Goal: Find specific page/section: Find specific page/section

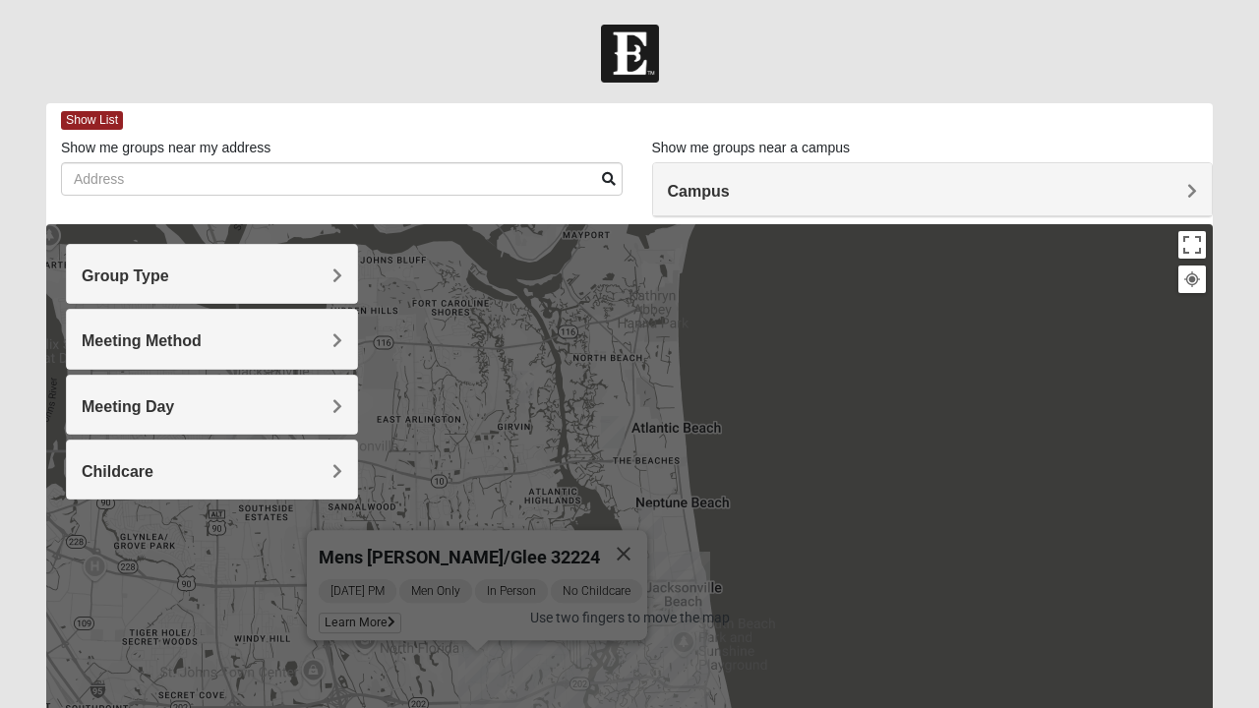
scroll to position [375, 0]
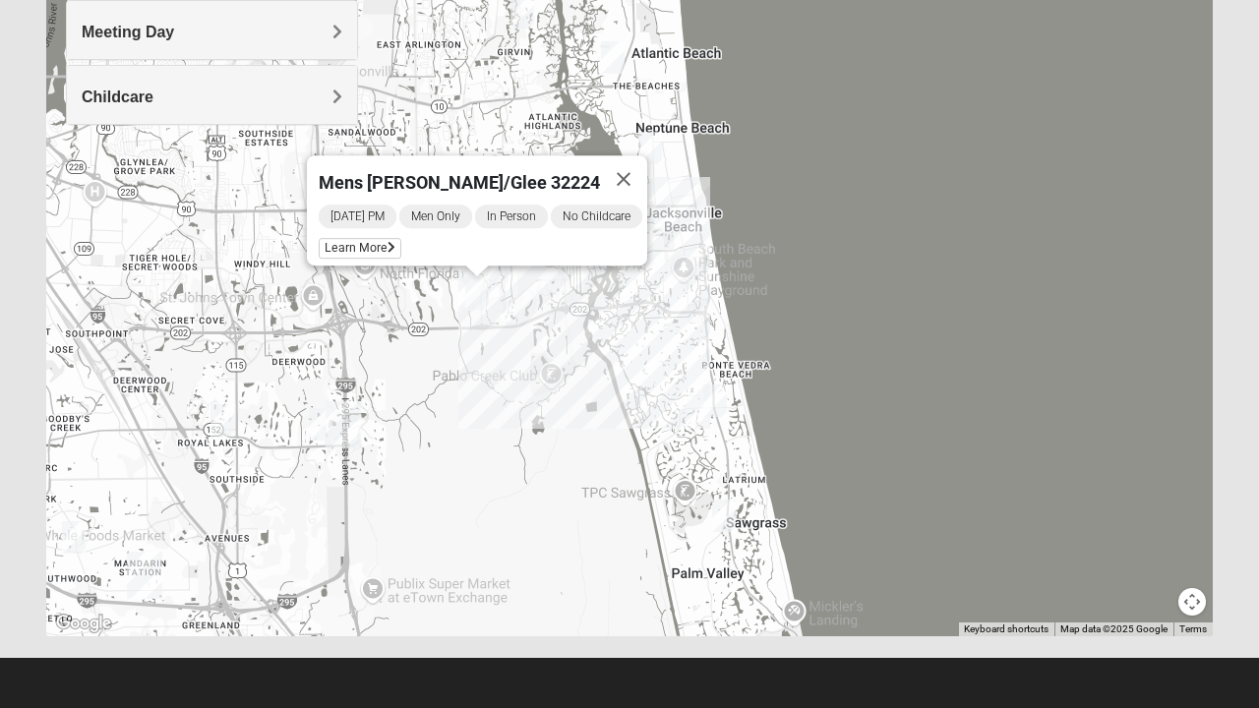
click at [692, 633] on div "Mens [PERSON_NAME]/Glee 32224 [DATE] PM Men Only In Person No Childcare Learn M…" at bounding box center [629, 243] width 1166 height 787
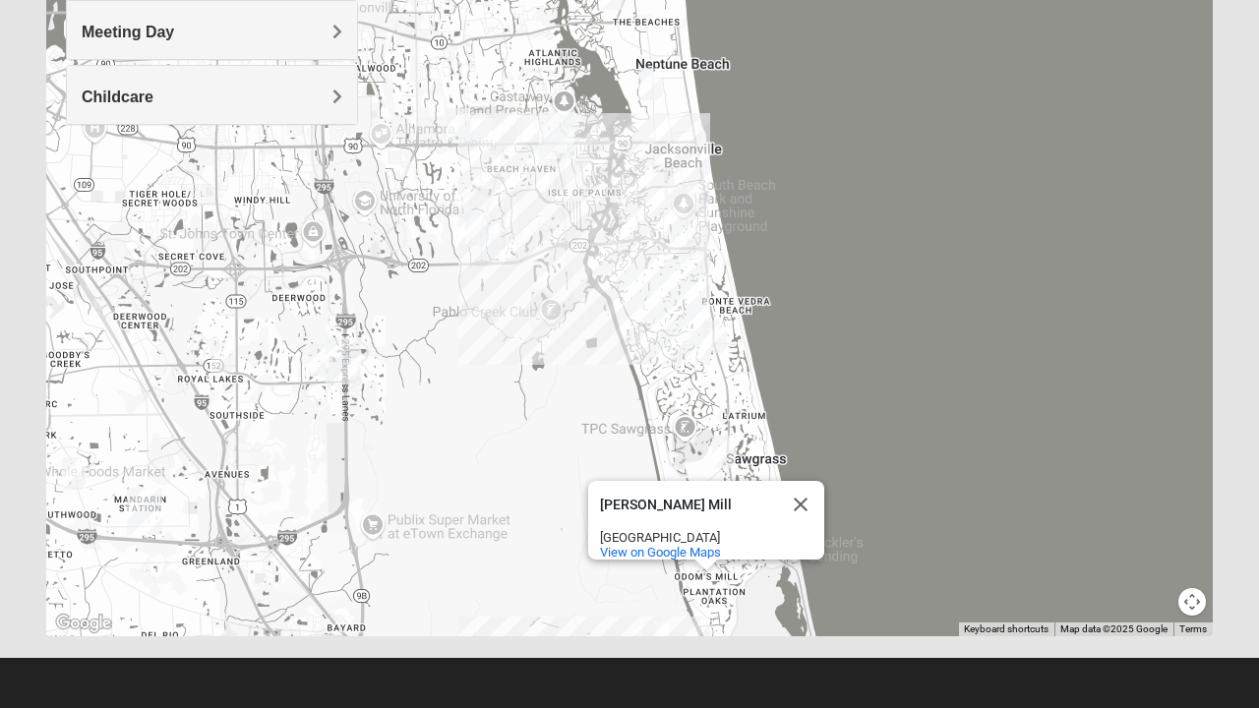
click at [737, 499] on div "[PERSON_NAME] Mill" at bounding box center [688, 505] width 177 height 15
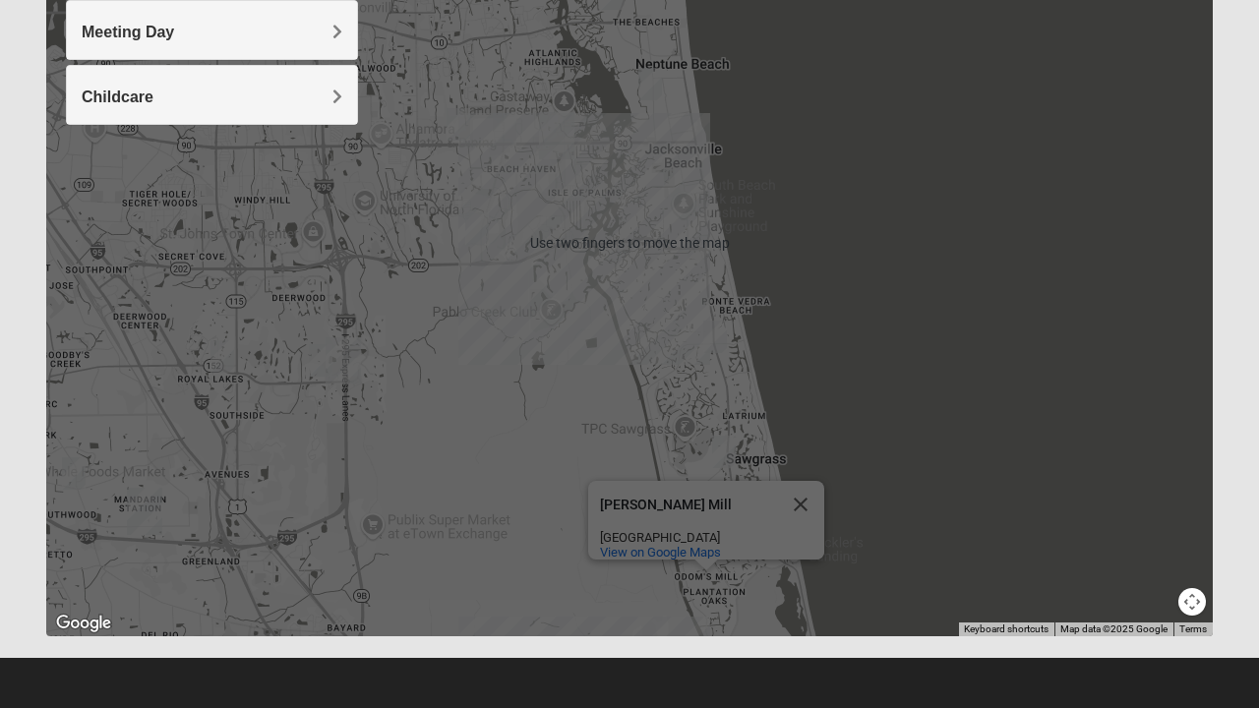
click at [796, 488] on button "Close" at bounding box center [800, 504] width 47 height 47
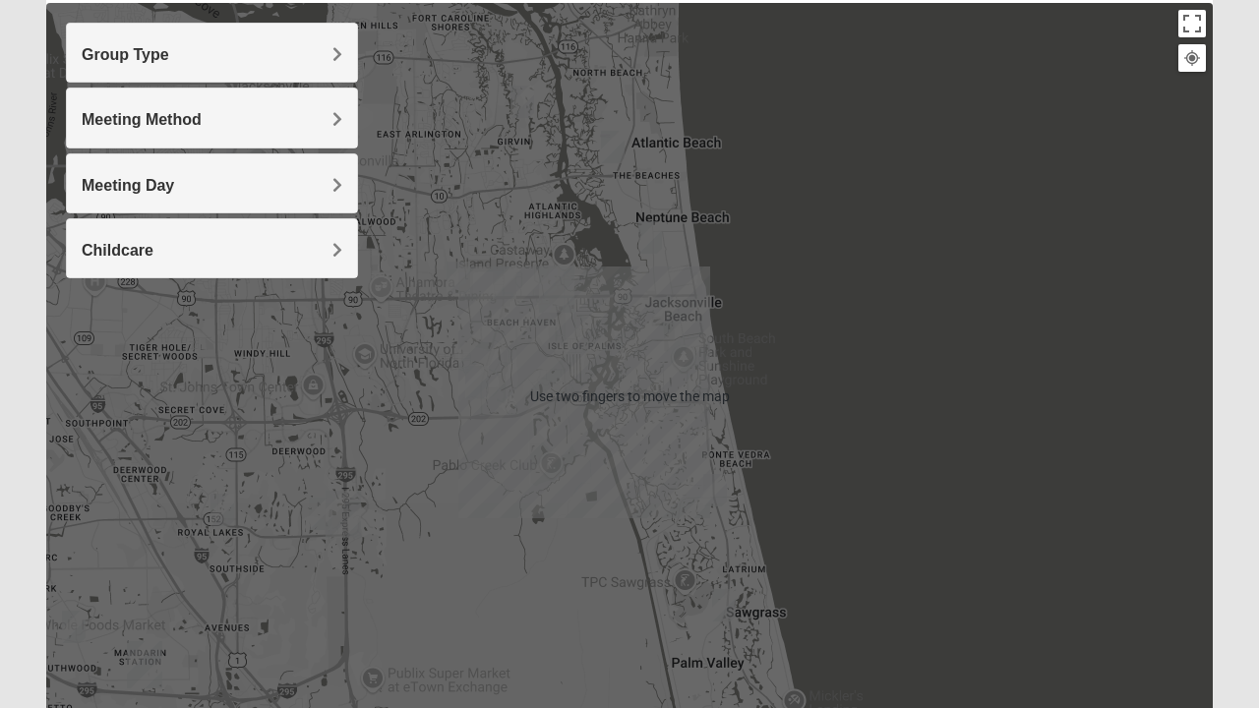
scroll to position [220, 0]
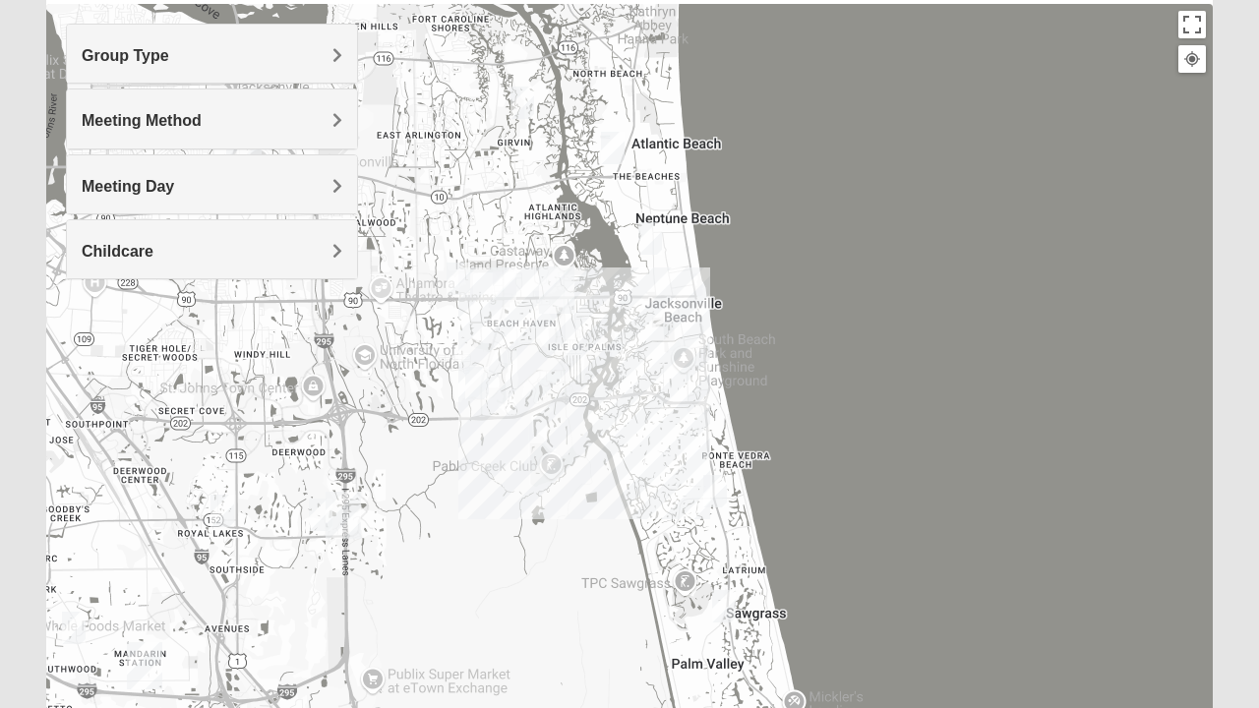
click at [137, 39] on div "Group Type" at bounding box center [212, 54] width 290 height 58
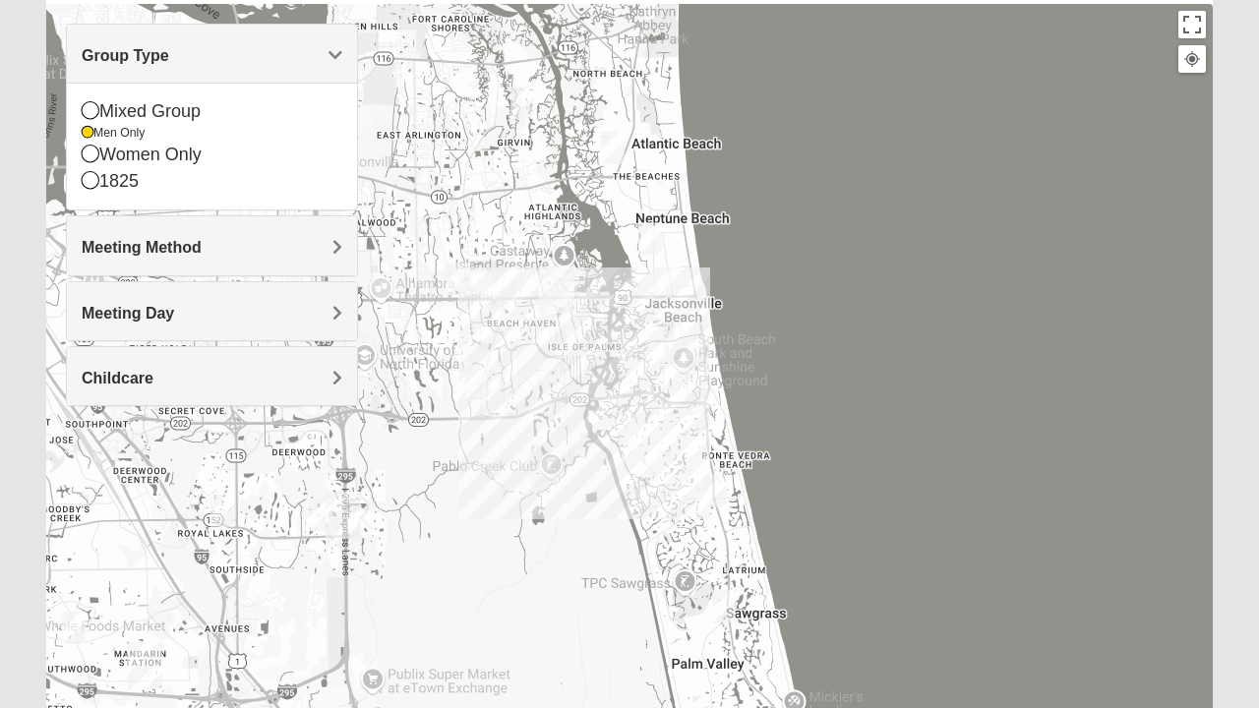
click at [89, 156] on icon at bounding box center [91, 154] width 18 height 18
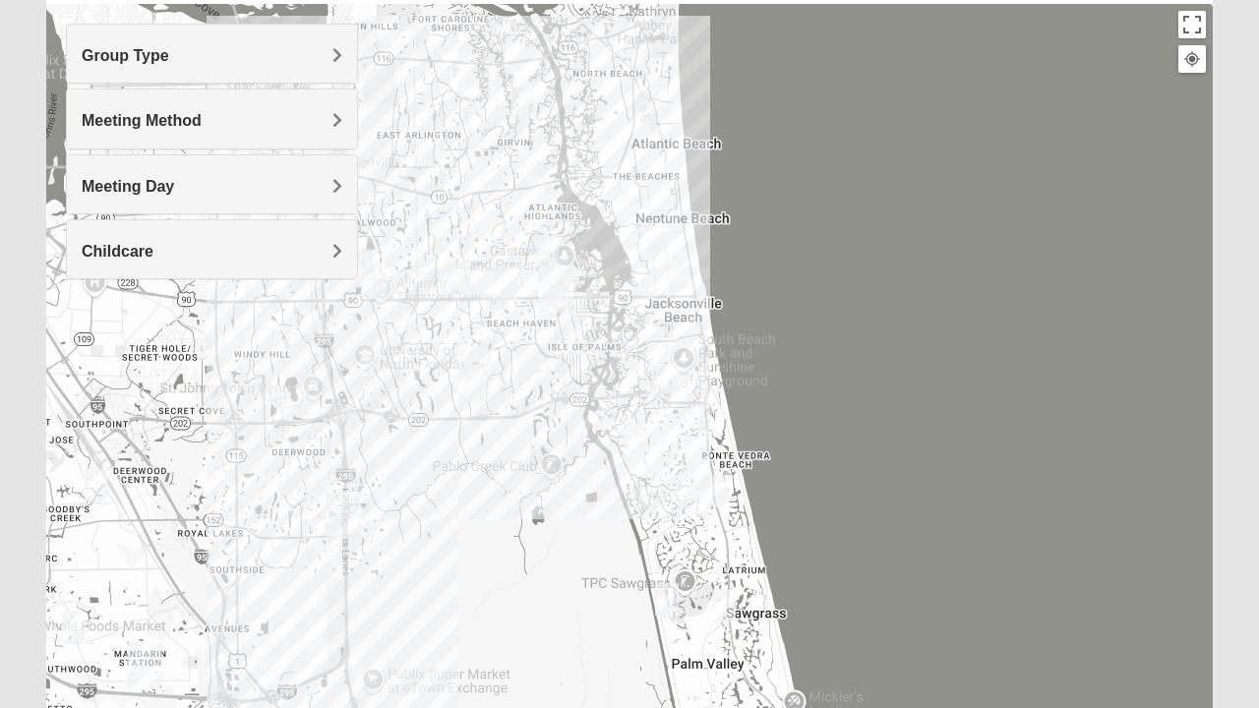
click at [114, 50] on span "Group Type" at bounding box center [126, 55] width 88 height 17
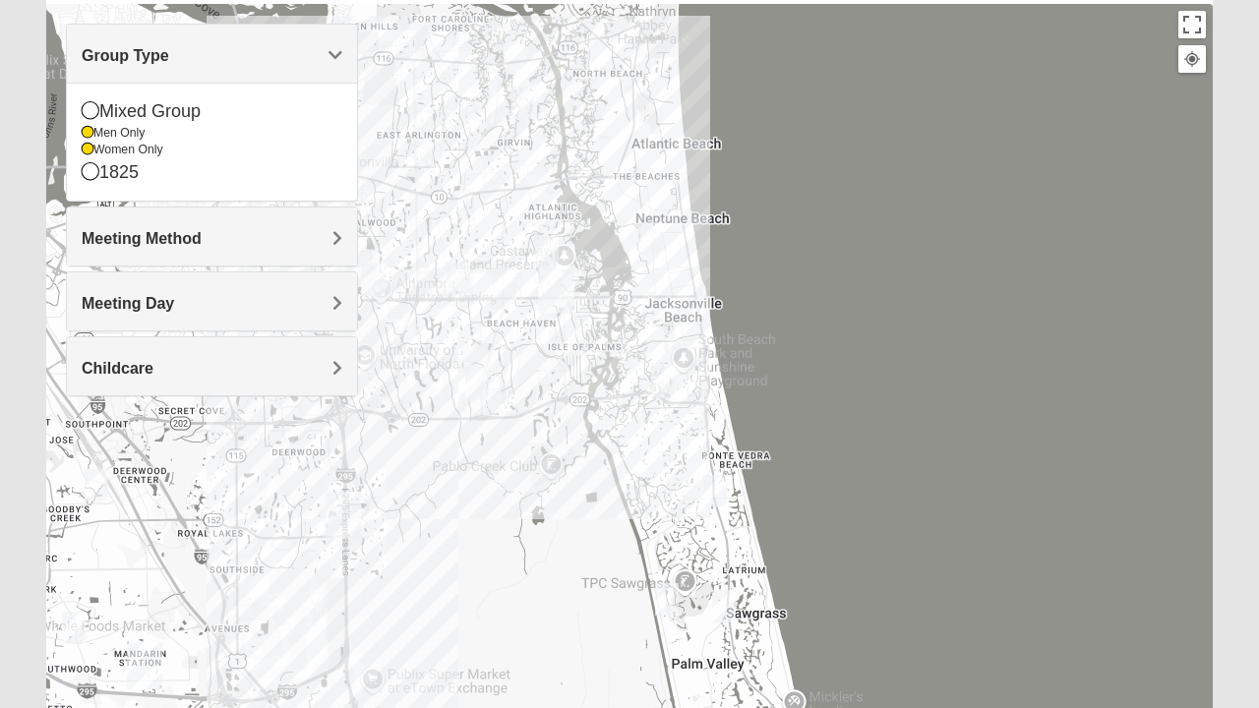
click at [89, 105] on icon at bounding box center [91, 110] width 18 height 18
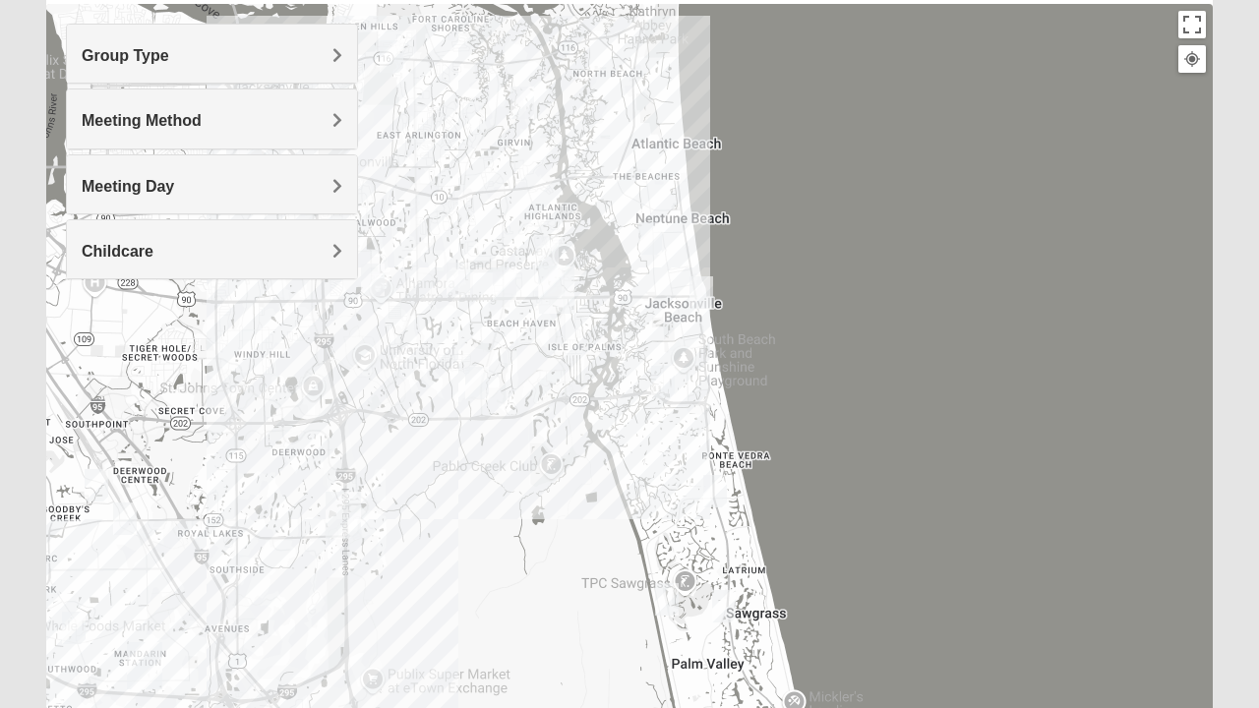
click at [102, 53] on span "Group Type" at bounding box center [126, 55] width 88 height 17
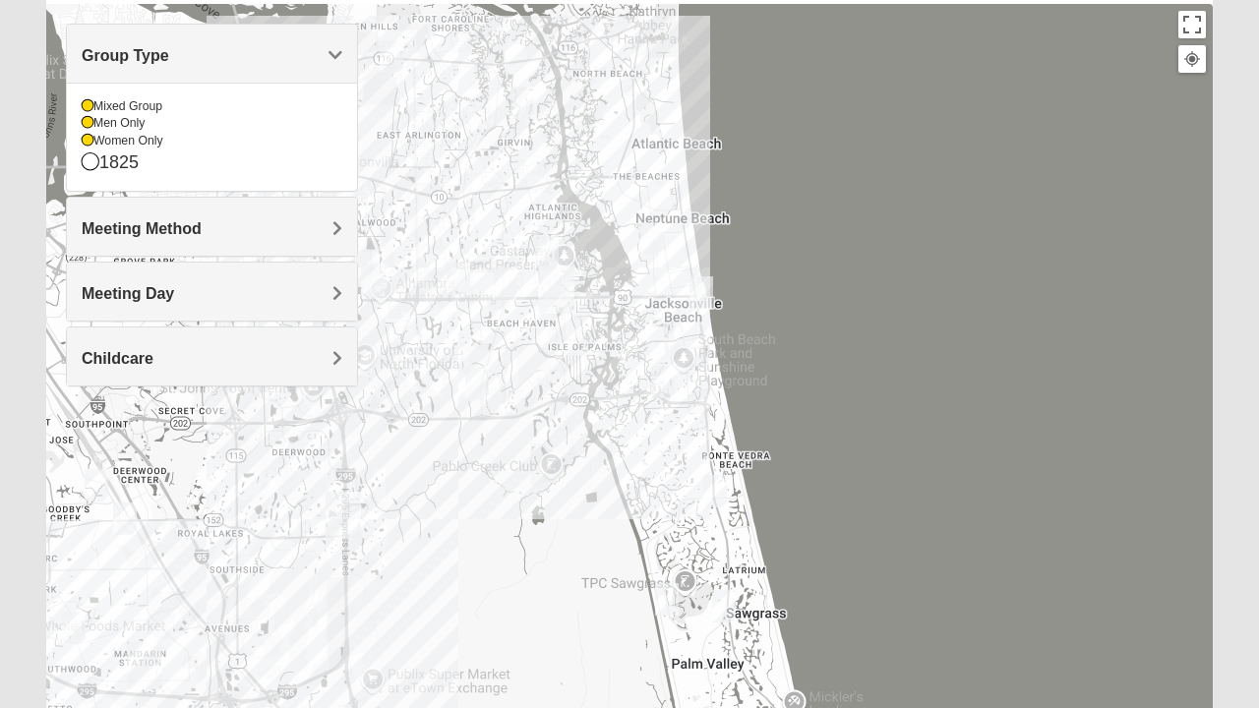
click at [91, 122] on icon at bounding box center [88, 123] width 12 height 12
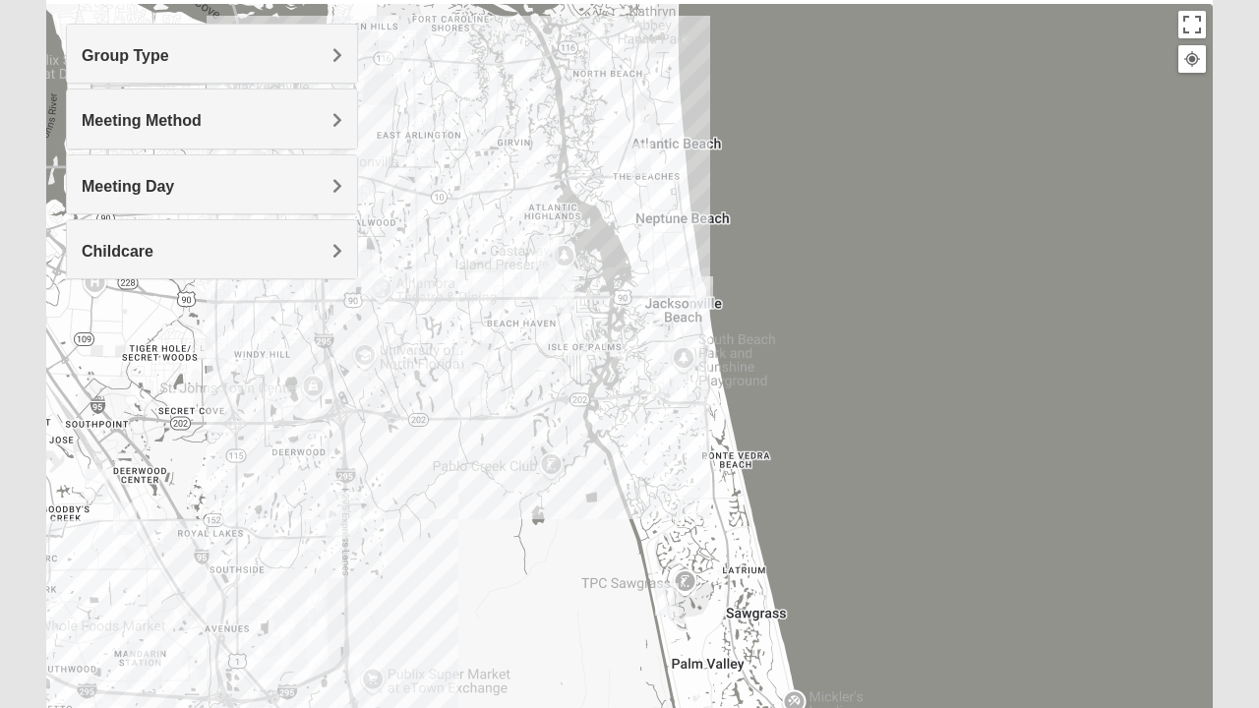
click at [114, 120] on span "Meeting Method" at bounding box center [142, 120] width 120 height 17
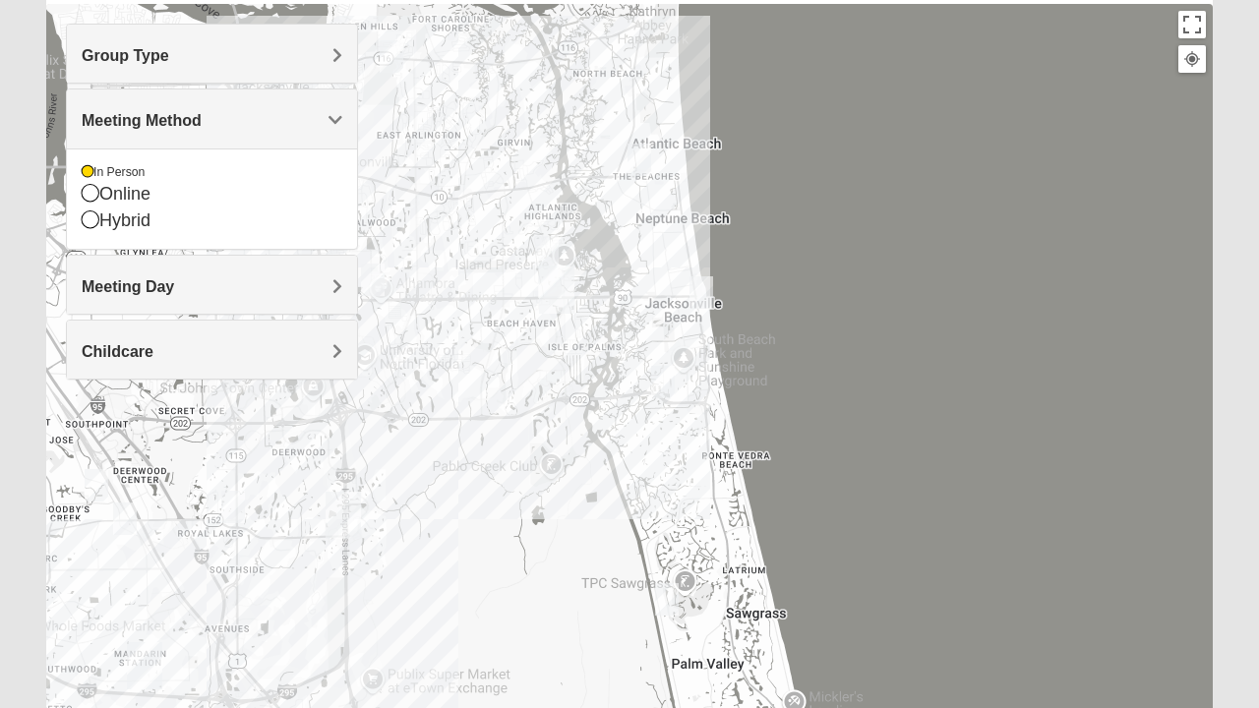
click at [98, 280] on span "Meeting Day" at bounding box center [128, 286] width 92 height 17
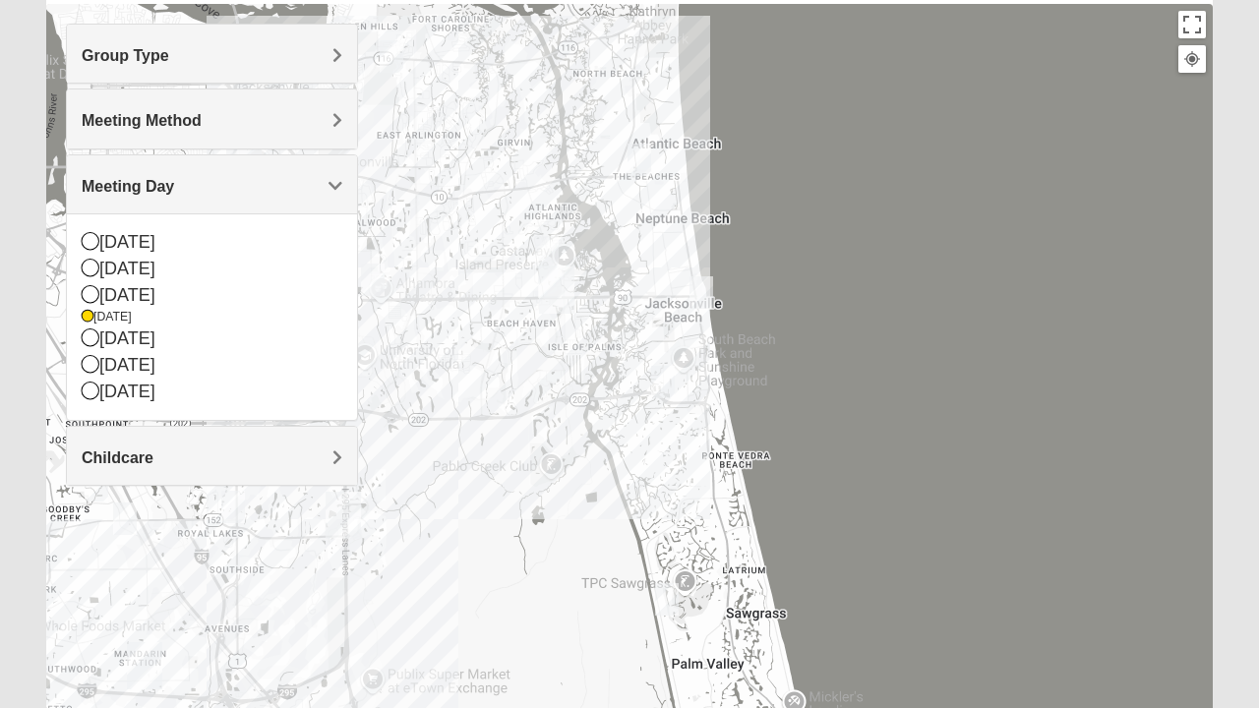
click at [88, 265] on icon at bounding box center [91, 268] width 18 height 18
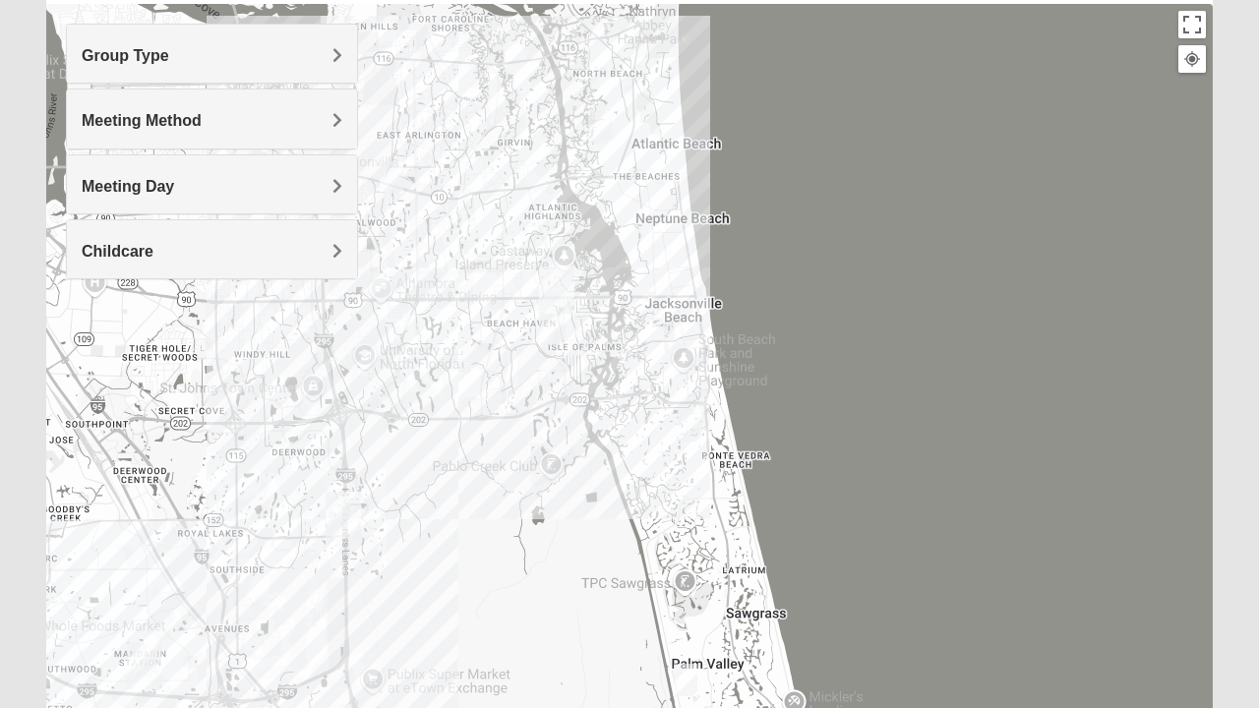
click at [260, 265] on div "Childcare" at bounding box center [212, 249] width 290 height 58
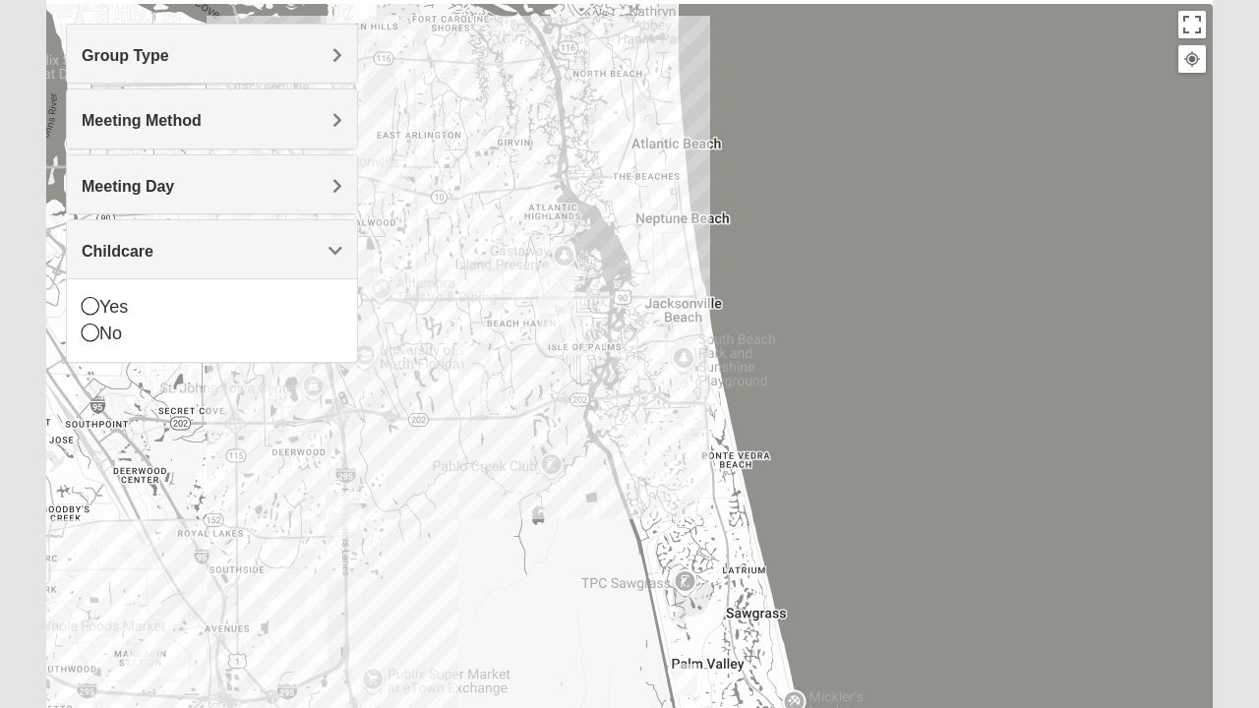
click at [92, 332] on icon at bounding box center [91, 333] width 18 height 18
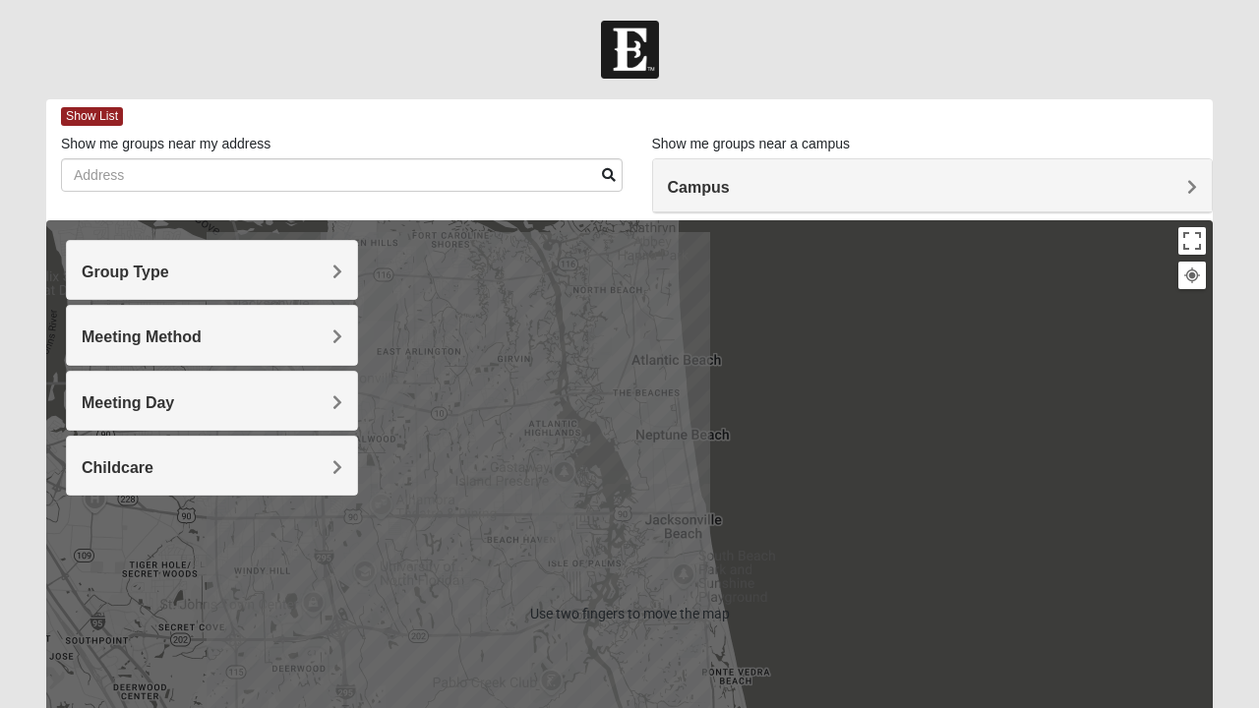
scroll to position [0, 0]
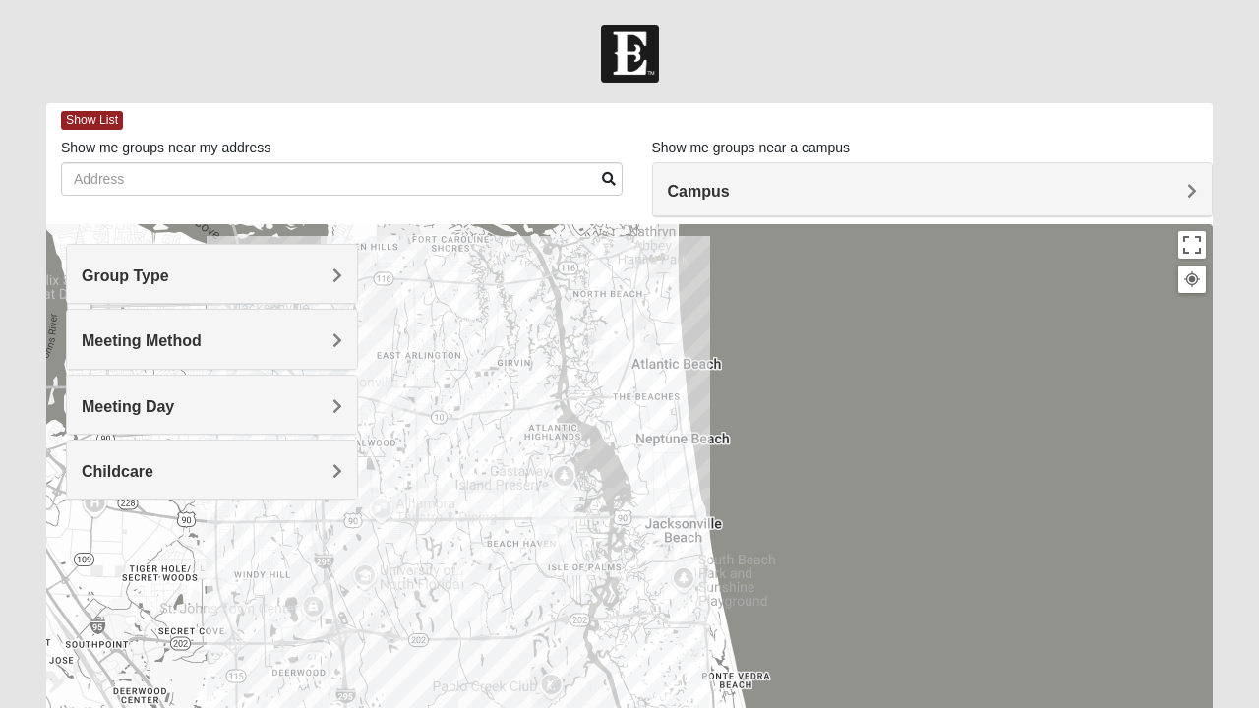
click at [104, 117] on span "Show List" at bounding box center [92, 120] width 62 height 19
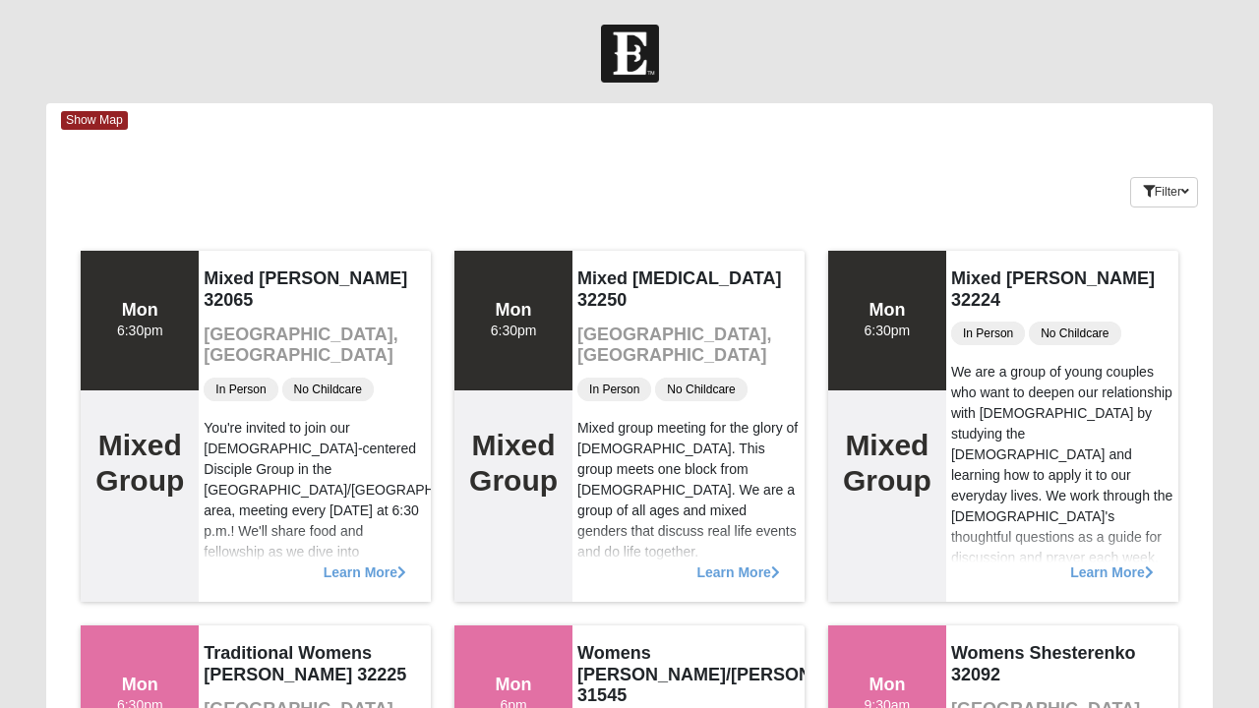
click at [40, 53] on div at bounding box center [629, 54] width 1259 height 58
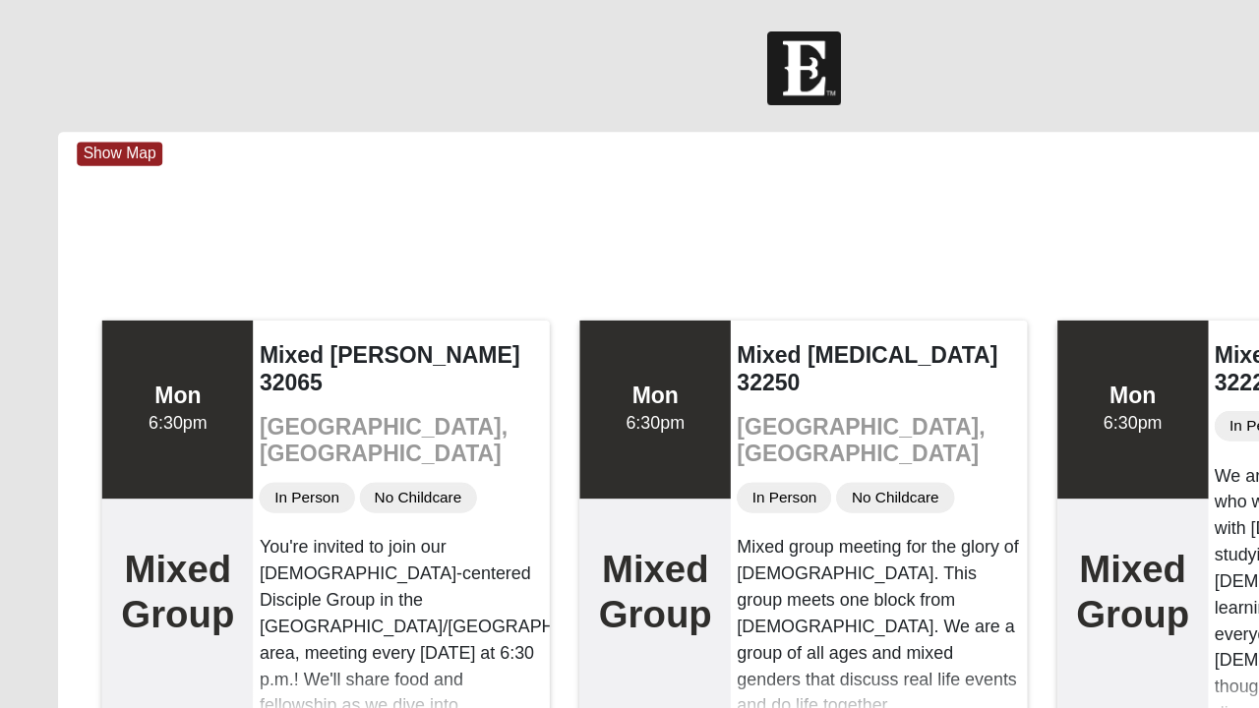
click at [104, 35] on div at bounding box center [629, 54] width 1259 height 58
click at [45, 39] on div at bounding box center [629, 54] width 1259 height 58
click at [59, 27] on div at bounding box center [629, 54] width 1259 height 58
click at [24, 28] on div at bounding box center [629, 54] width 1259 height 58
click at [11, 32] on div at bounding box center [629, 54] width 1259 height 58
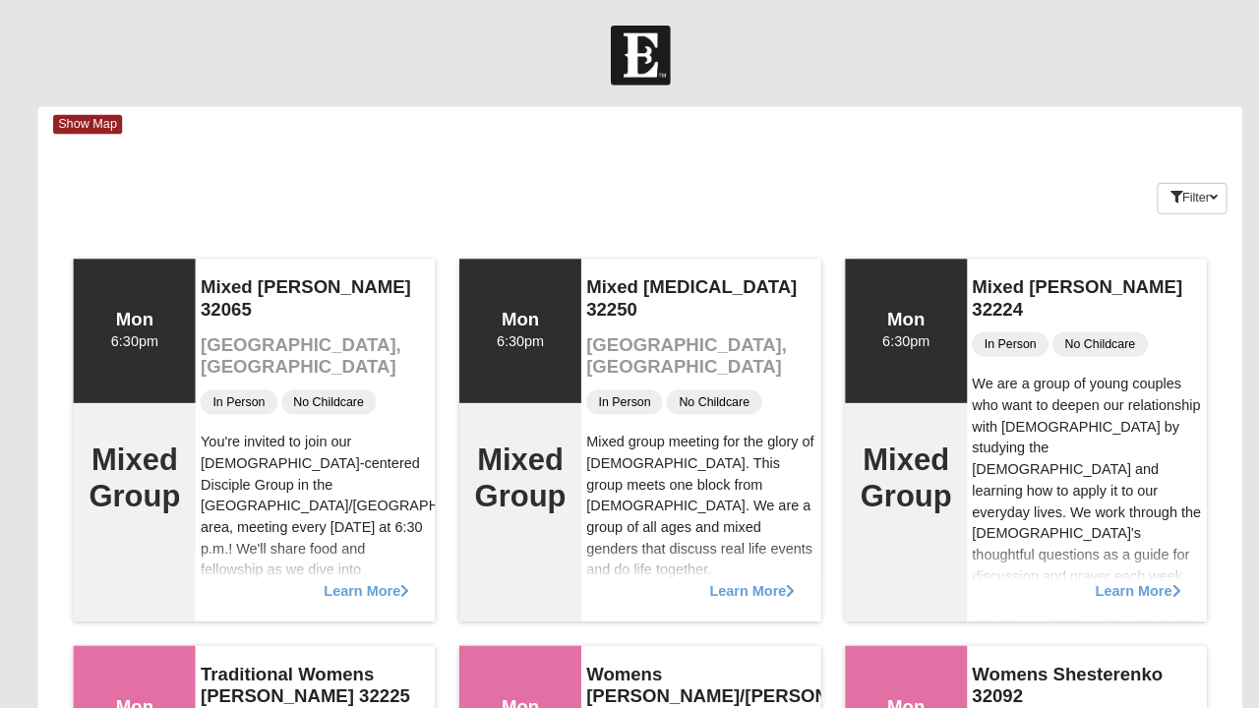
scroll to position [5, 0]
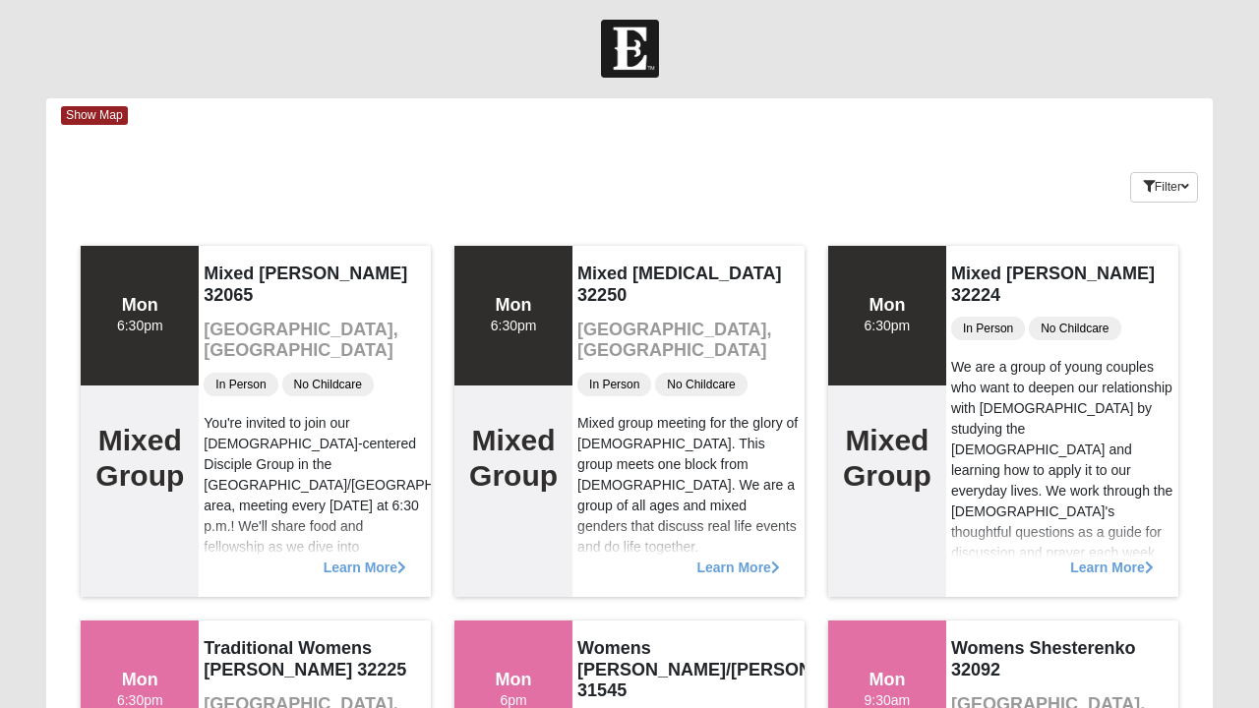
click at [41, 61] on div at bounding box center [629, 49] width 1259 height 58
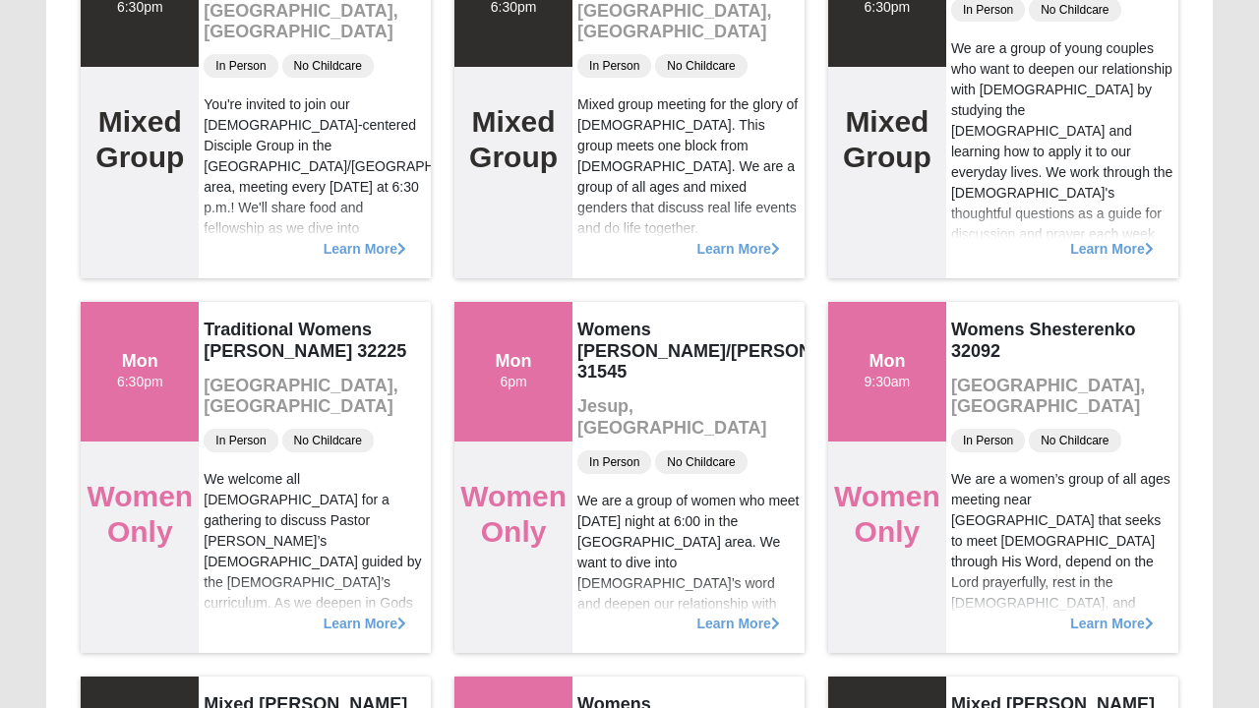
scroll to position [0, 0]
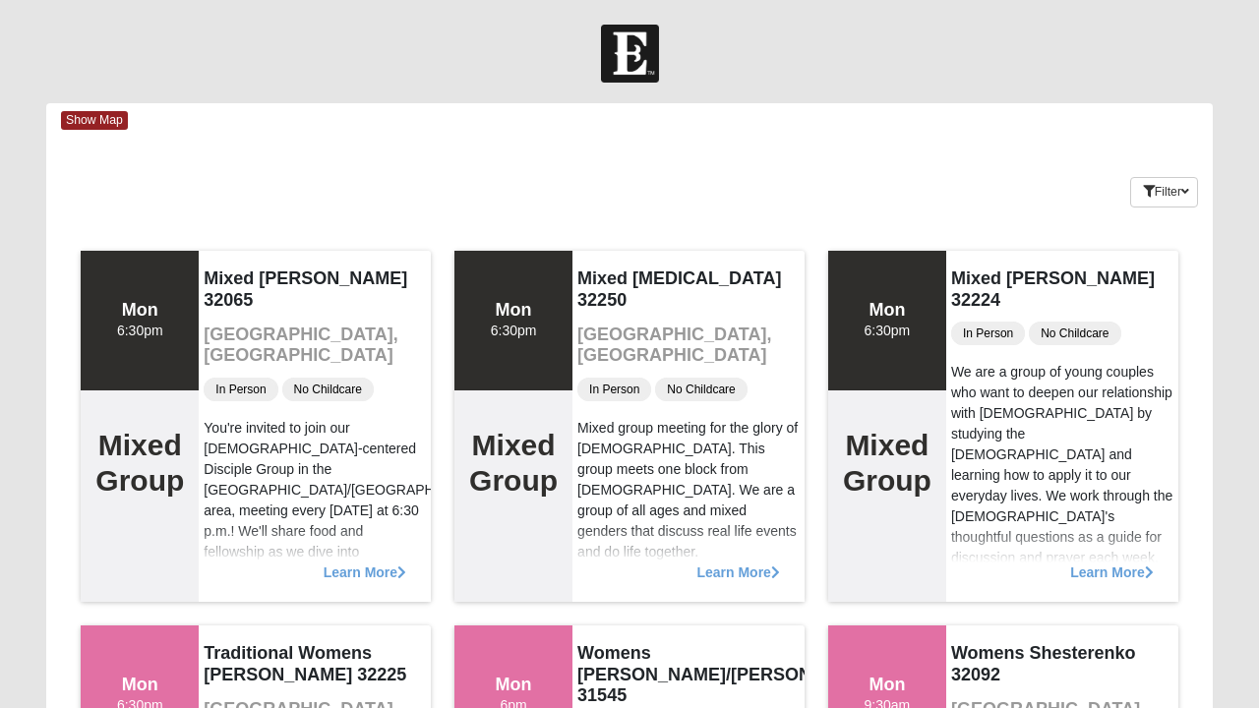
click at [76, 120] on span "Show Map" at bounding box center [94, 120] width 67 height 19
